Goal: Task Accomplishment & Management: Manage account settings

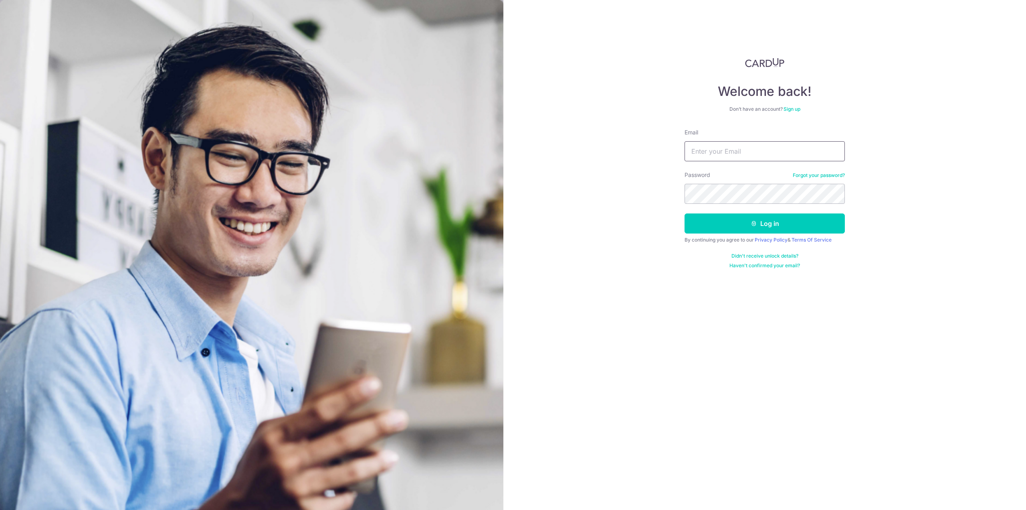
click at [707, 146] on input "Email" at bounding box center [765, 151] width 160 height 20
type input "[EMAIL_ADDRESS][DOMAIN_NAME]"
click at [723, 223] on button "Log in" at bounding box center [765, 223] width 160 height 20
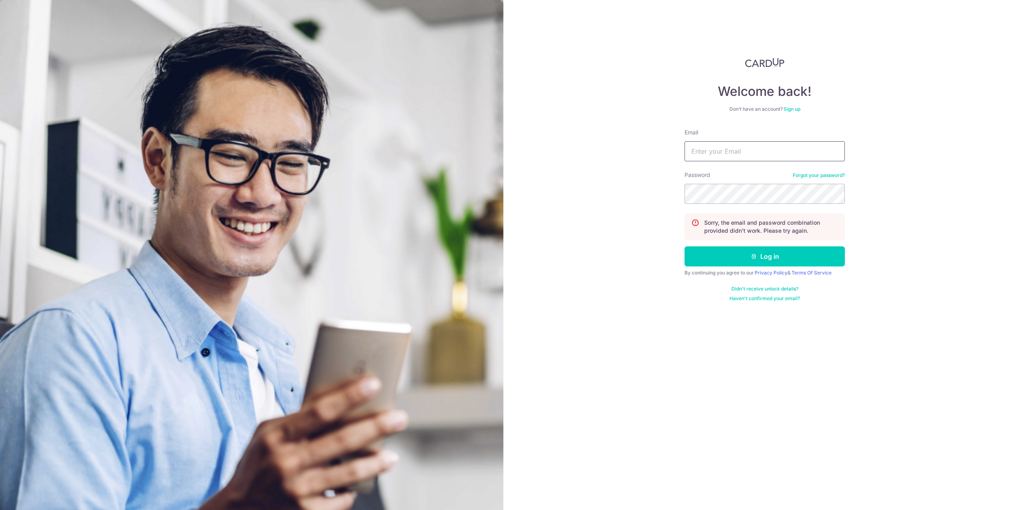
click at [740, 144] on input "Email" at bounding box center [765, 151] width 160 height 20
type input "[EMAIL_ADDRESS][DOMAIN_NAME]"
click at [685, 246] on button "Log in" at bounding box center [765, 256] width 160 height 20
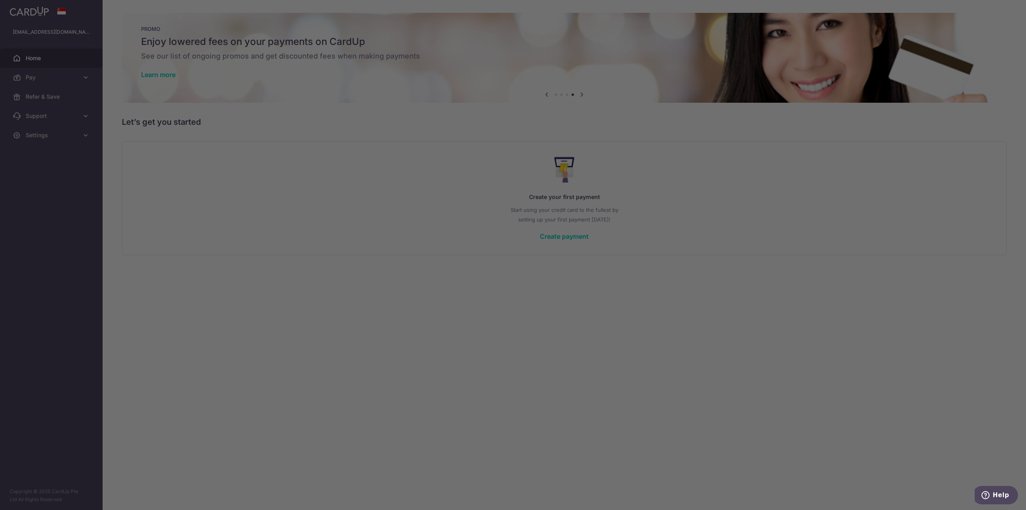
click at [798, 202] on div at bounding box center [518, 257] width 1037 height 515
